Goal: Browse casually

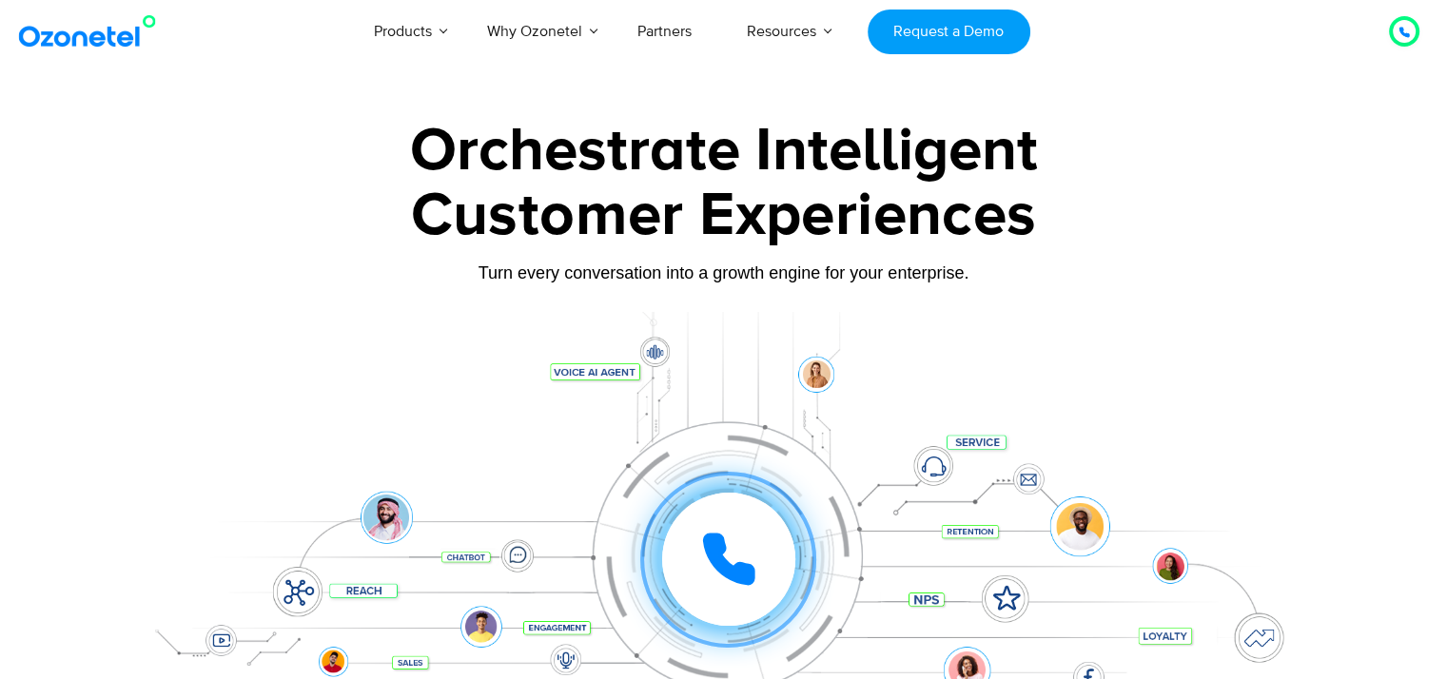
click at [111, 47] on img at bounding box center [91, 31] width 154 height 34
click at [1407, 31] on icon at bounding box center [1403, 32] width 11 height 11
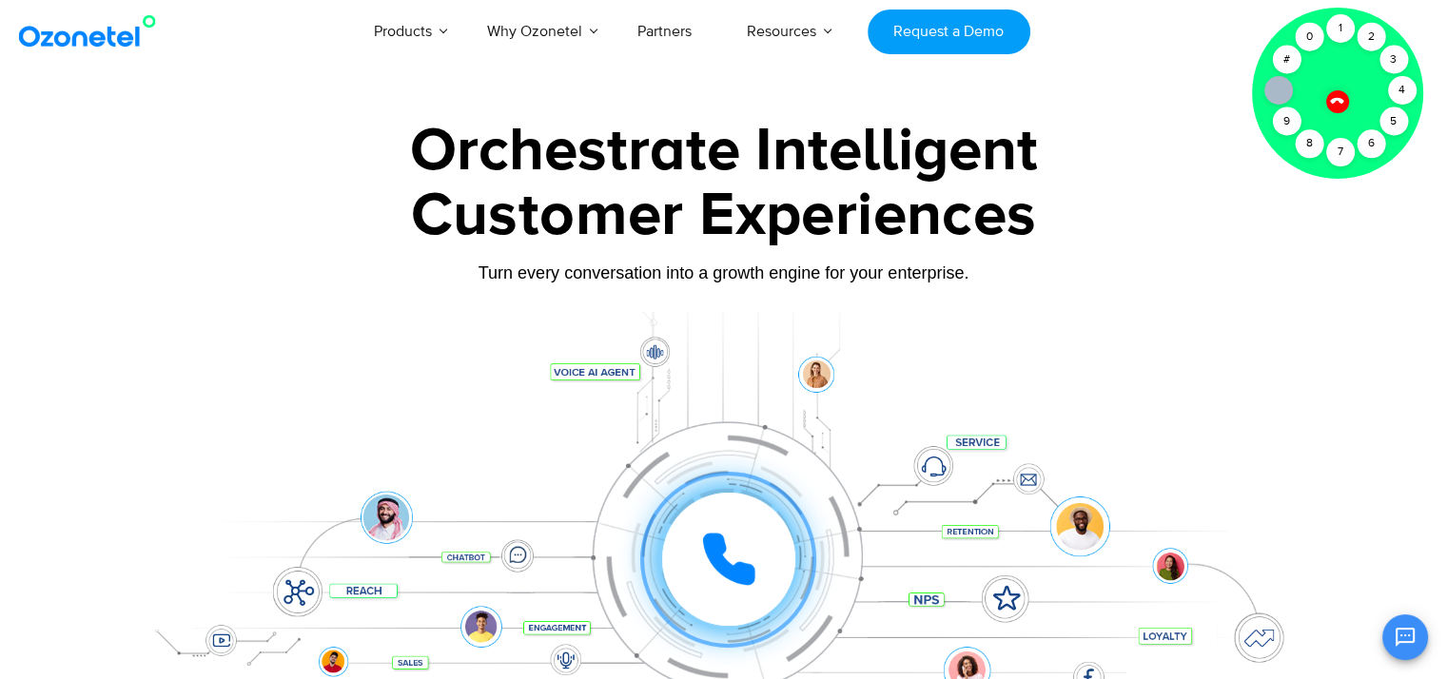
click at [1132, 165] on div "Orchestrate Intelligent" at bounding box center [723, 151] width 1189 height 61
